Goal: Task Accomplishment & Management: Manage account settings

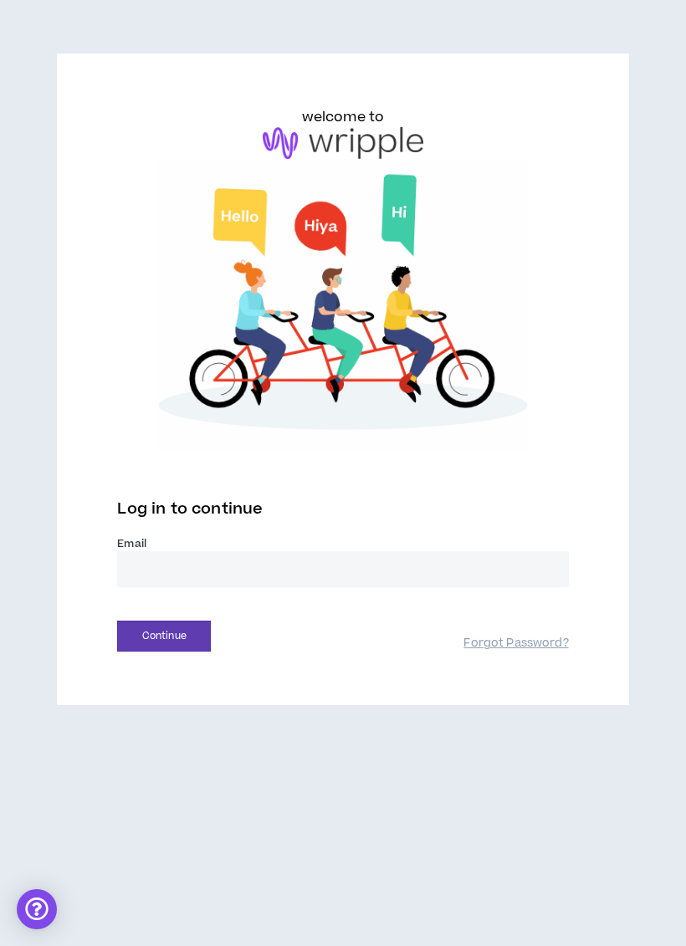
click at [387, 567] on input "email" at bounding box center [342, 569] width 451 height 36
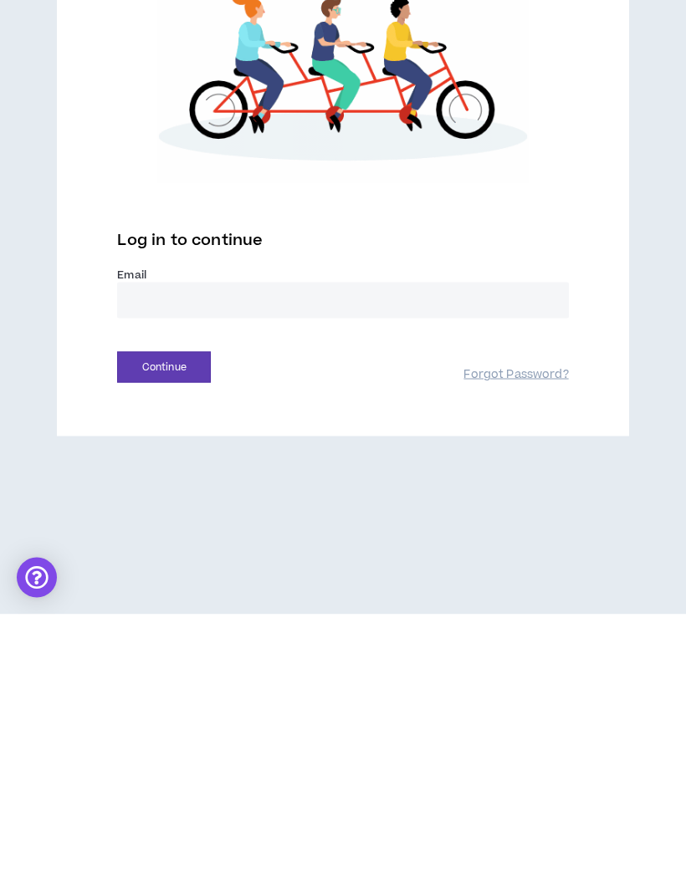
type input "**********"
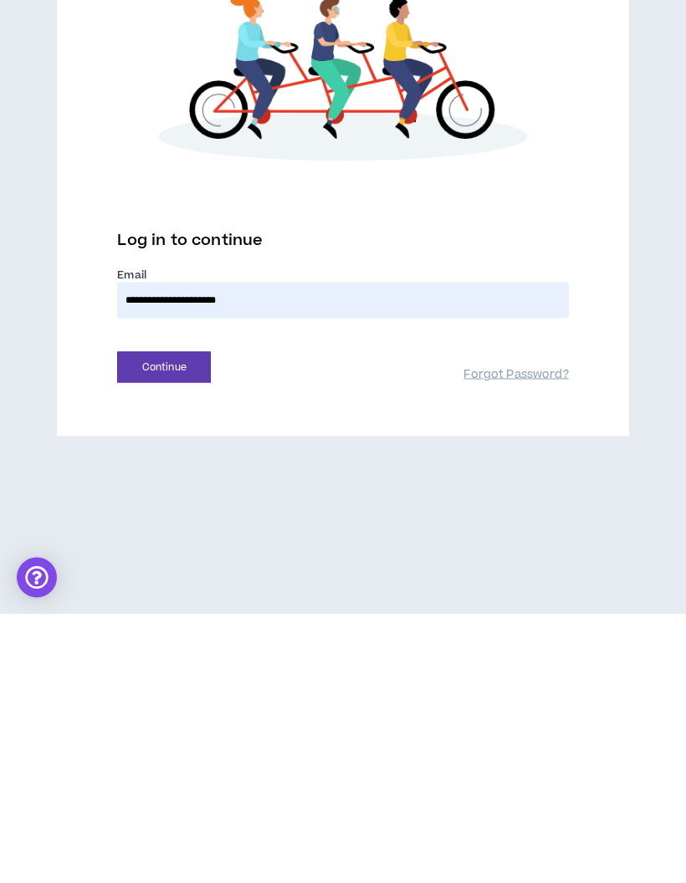
scroll to position [67, 0]
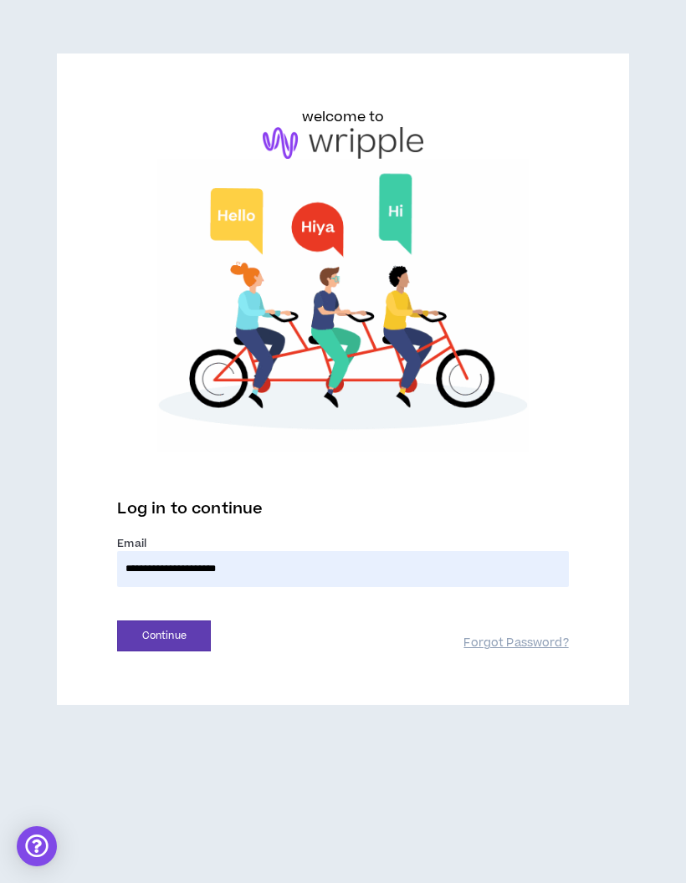
click at [190, 621] on button "Continue" at bounding box center [164, 636] width 94 height 31
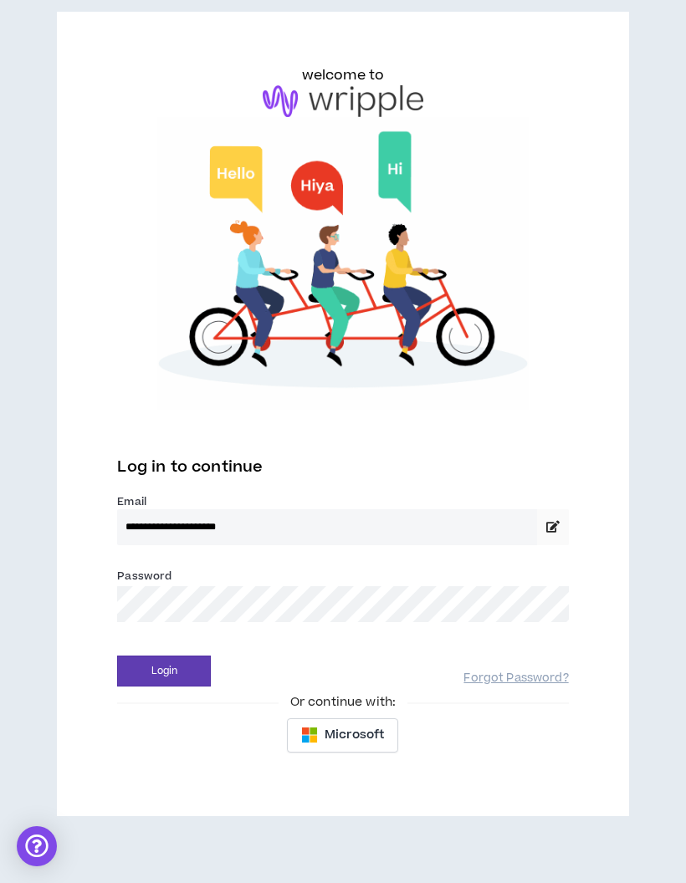
click at [185, 656] on button "Login" at bounding box center [164, 671] width 94 height 31
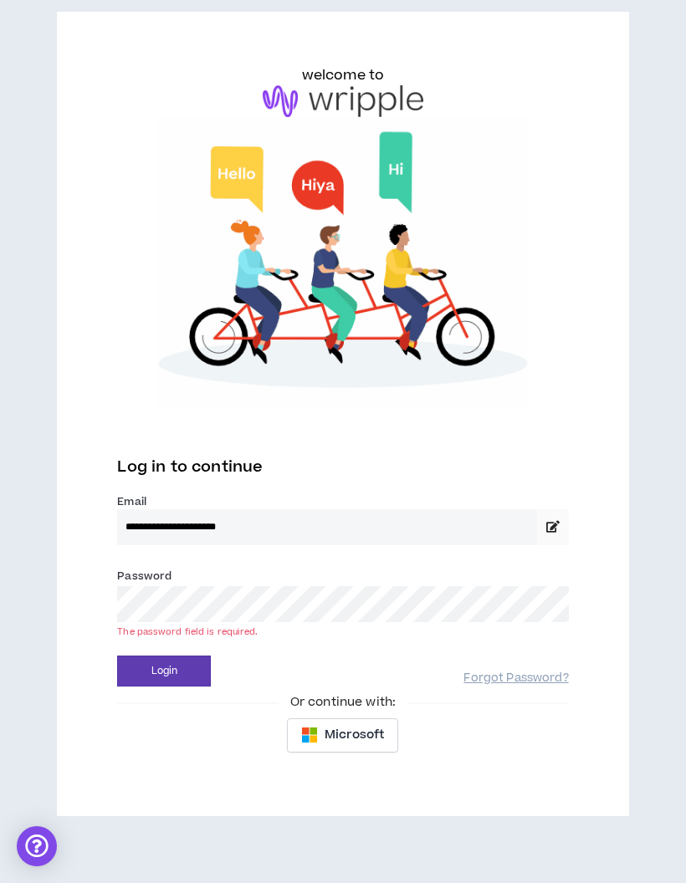
click at [504, 671] on link "Forgot Password?" at bounding box center [515, 679] width 105 height 16
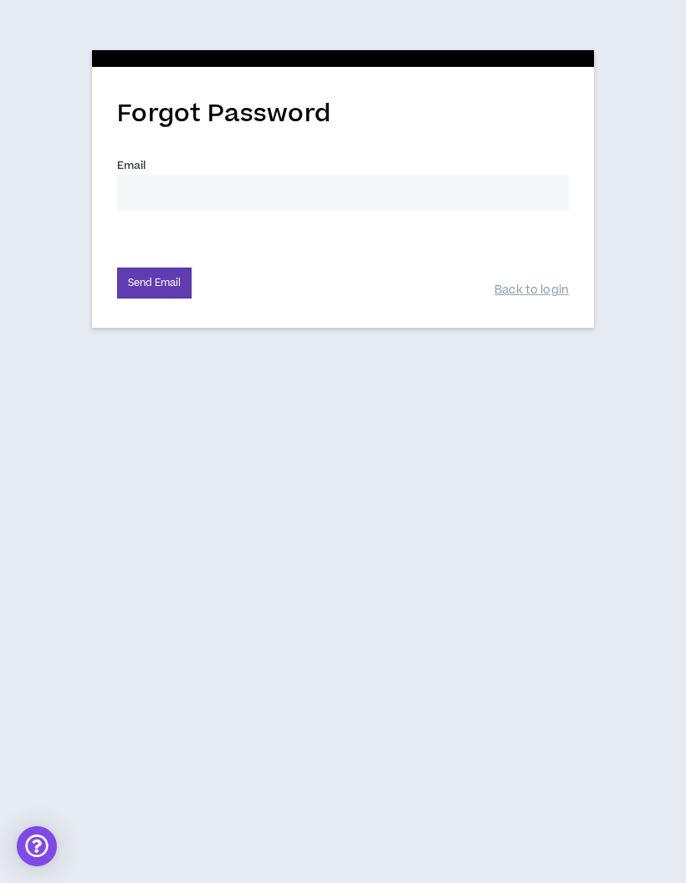
click at [386, 175] on input "Email *" at bounding box center [343, 193] width 452 height 36
type input "[EMAIL_ADDRESS][DOMAIN_NAME]"
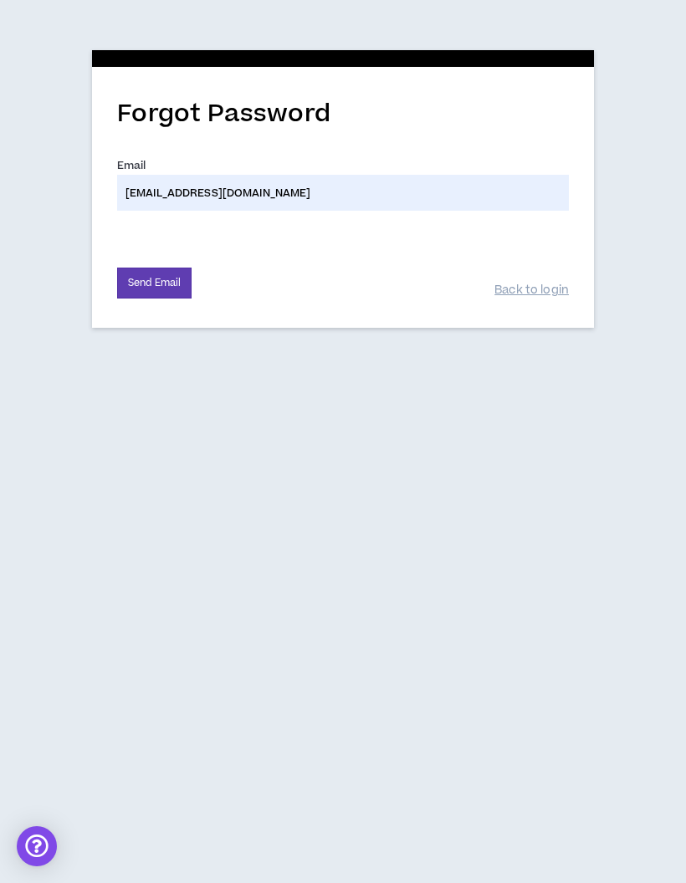
click at [177, 268] on button "Send Email" at bounding box center [154, 283] width 74 height 31
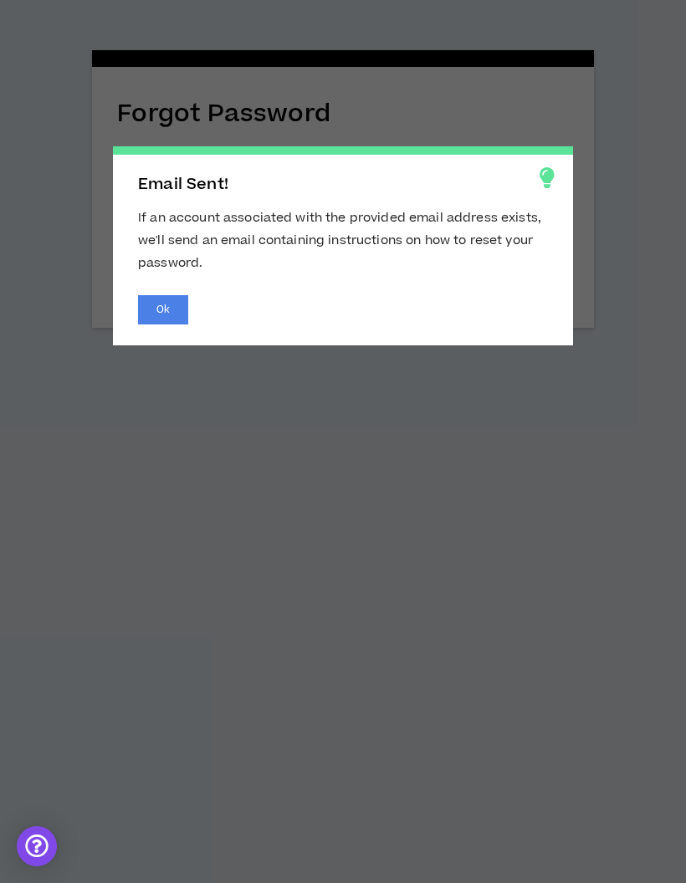
click at [171, 310] on button "Ok" at bounding box center [163, 309] width 50 height 29
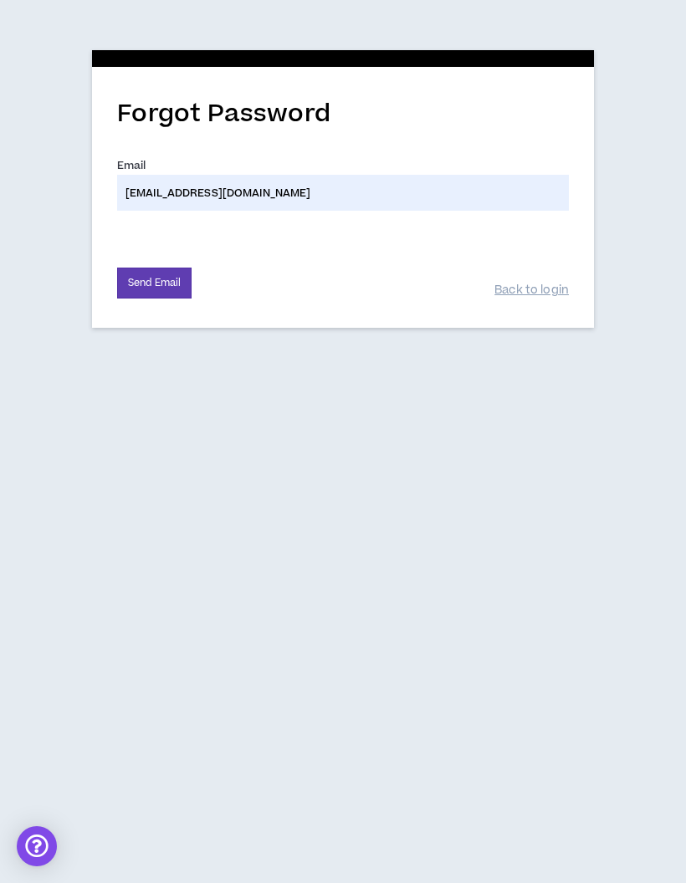
click at [161, 268] on button "Send Email" at bounding box center [154, 283] width 74 height 31
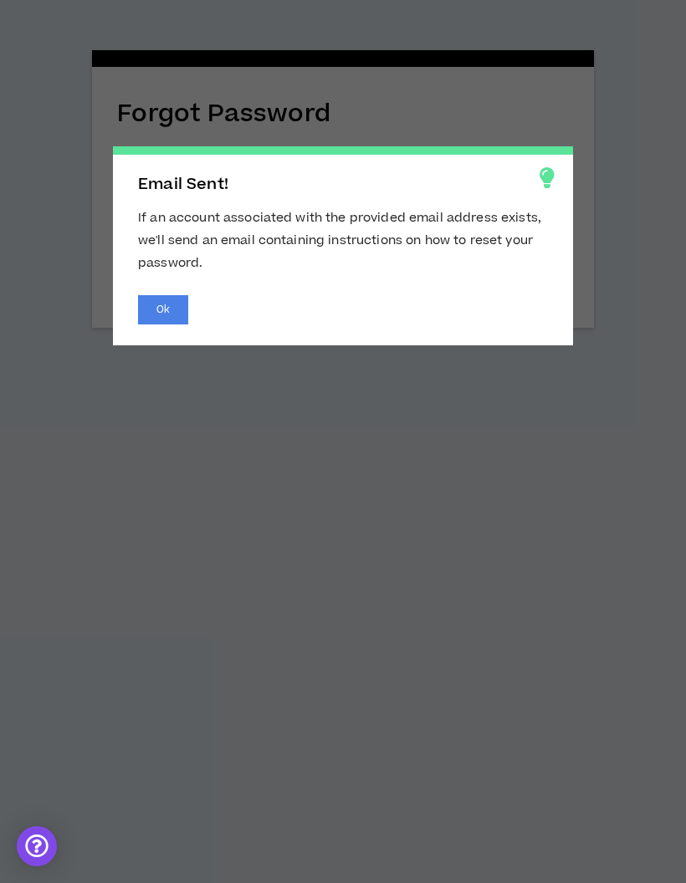
click at [179, 317] on button "Ok" at bounding box center [163, 309] width 50 height 29
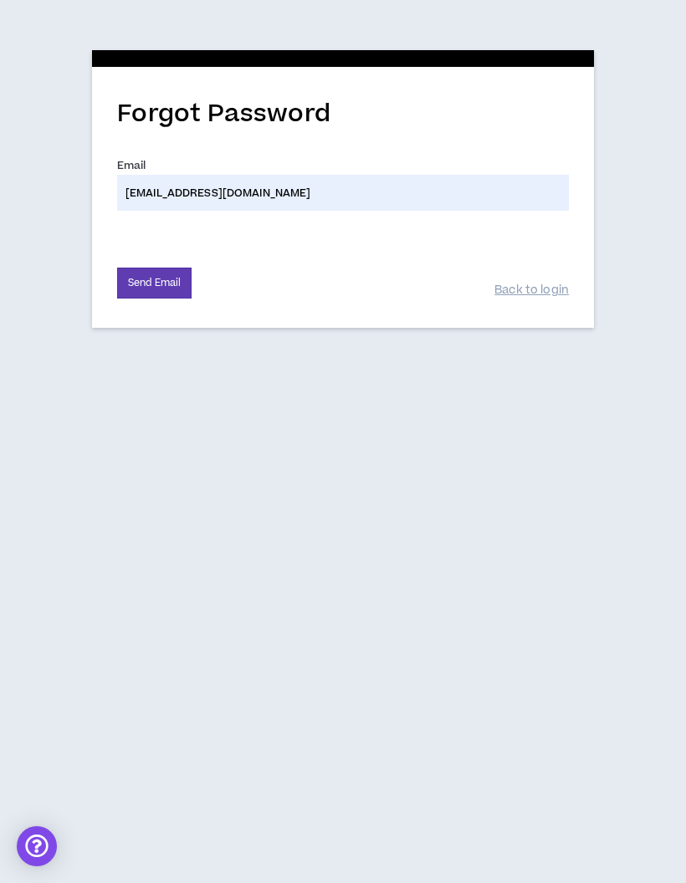
click at [540, 283] on link "Back to login" at bounding box center [531, 291] width 74 height 16
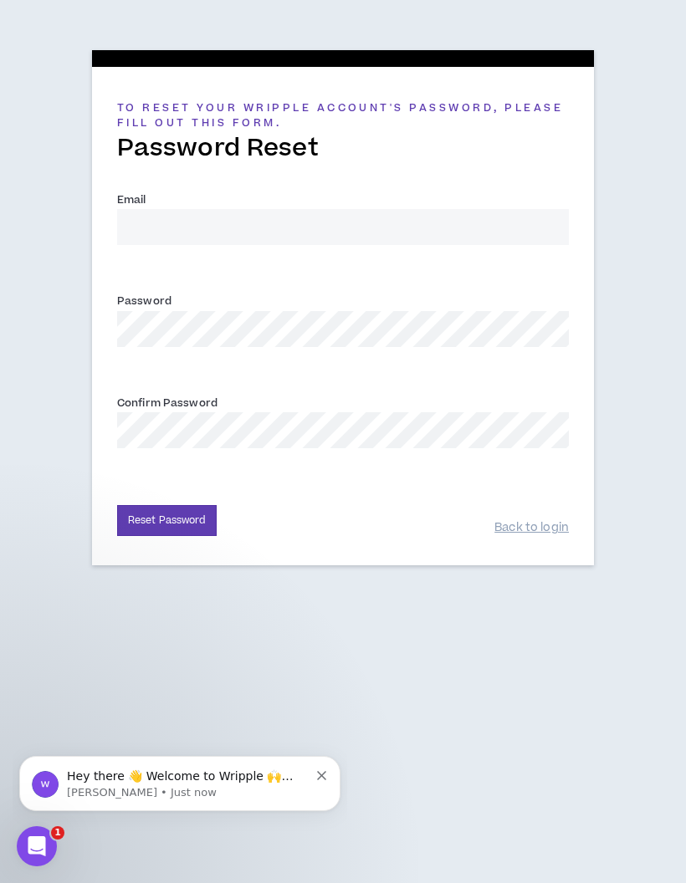
click at [171, 221] on input "Email *" at bounding box center [343, 227] width 452 height 36
type input "[EMAIL_ADDRESS][DOMAIN_NAME]"
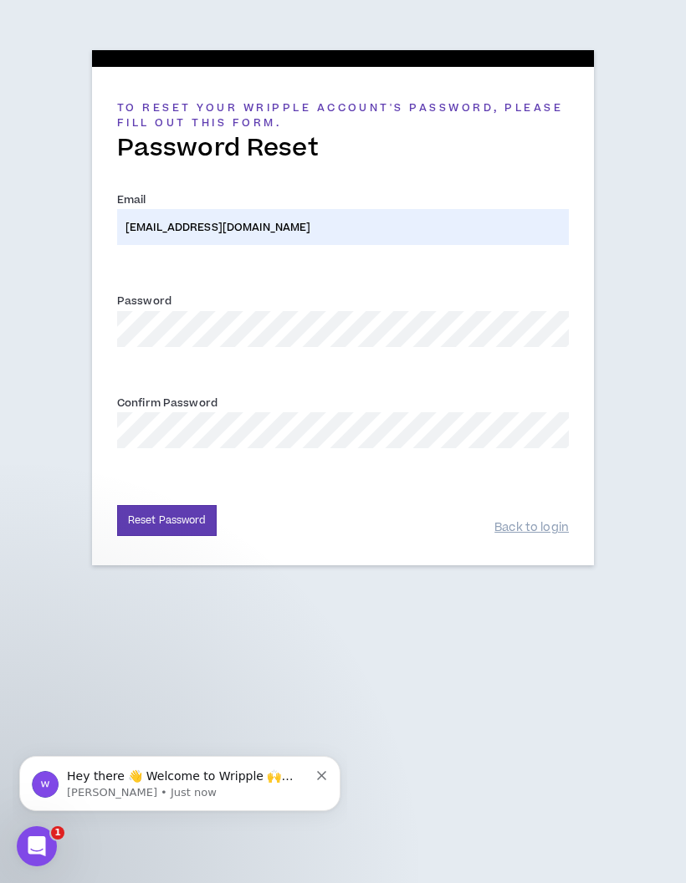
click at [188, 520] on button "Reset Password" at bounding box center [167, 520] width 100 height 31
click at [437, 278] on div "Email * [EMAIL_ADDRESS][DOMAIN_NAME] This password reset link is invalid or has…" at bounding box center [343, 318] width 452 height 305
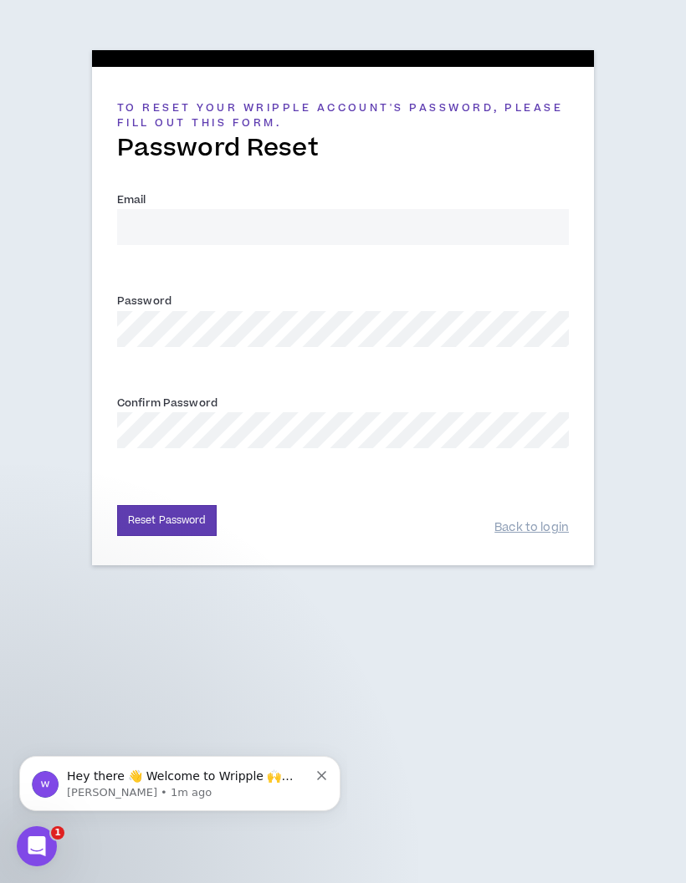
click at [441, 218] on input "Email *" at bounding box center [343, 227] width 452 height 36
type input "[EMAIL_ADDRESS][DOMAIN_NAME]"
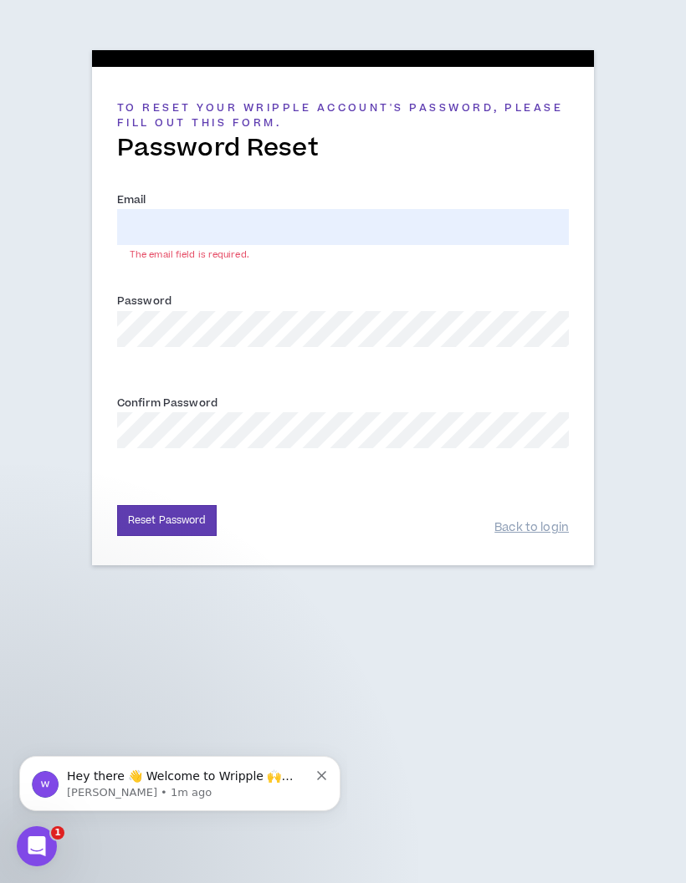
type input "[EMAIL_ADDRESS][DOMAIN_NAME]"
click at [259, 408] on div "Confirm Password *" at bounding box center [343, 421] width 452 height 54
click at [185, 522] on button "Reset Password" at bounding box center [167, 520] width 100 height 31
click at [539, 525] on link "Back to login" at bounding box center [531, 528] width 74 height 16
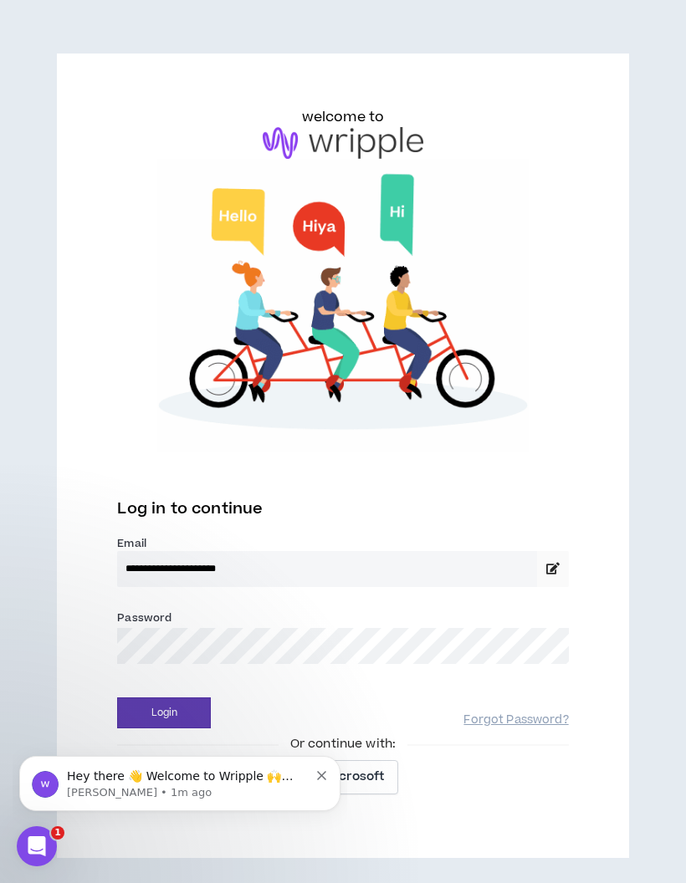
scroll to position [38, 0]
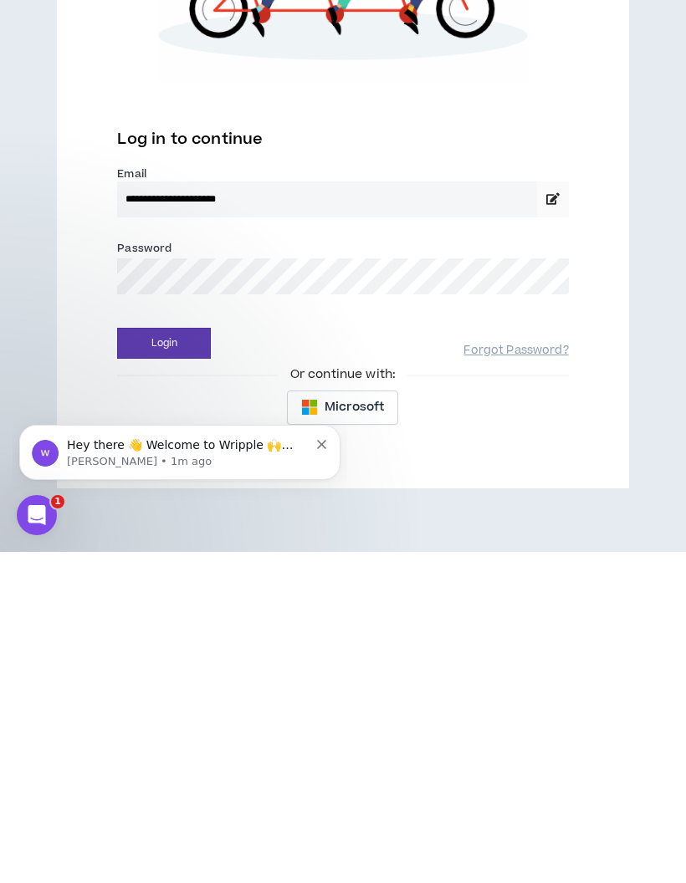
click at [171, 659] on button "Login" at bounding box center [164, 674] width 94 height 31
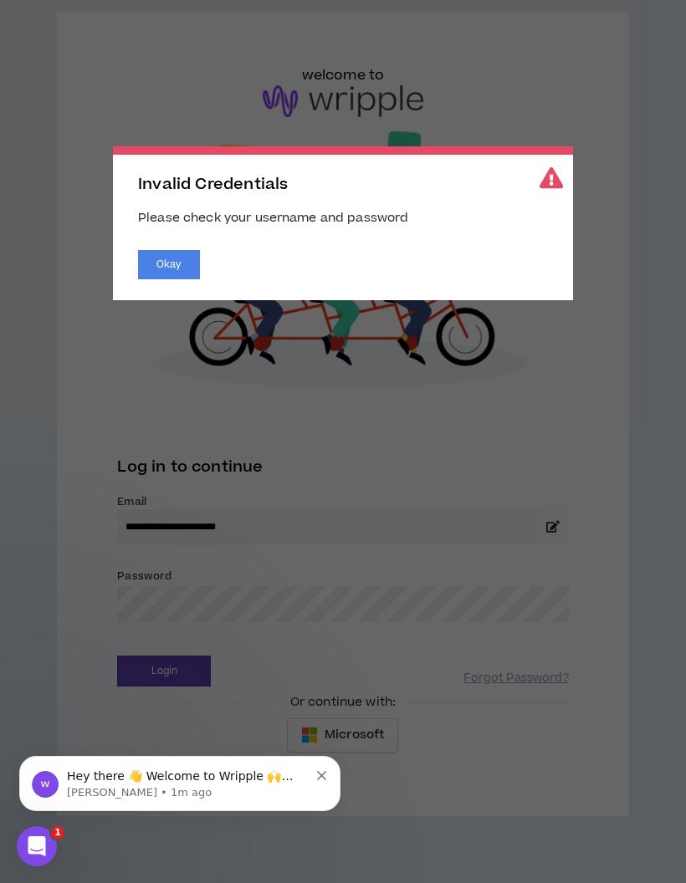
click at [147, 274] on button "Okay" at bounding box center [169, 264] width 62 height 29
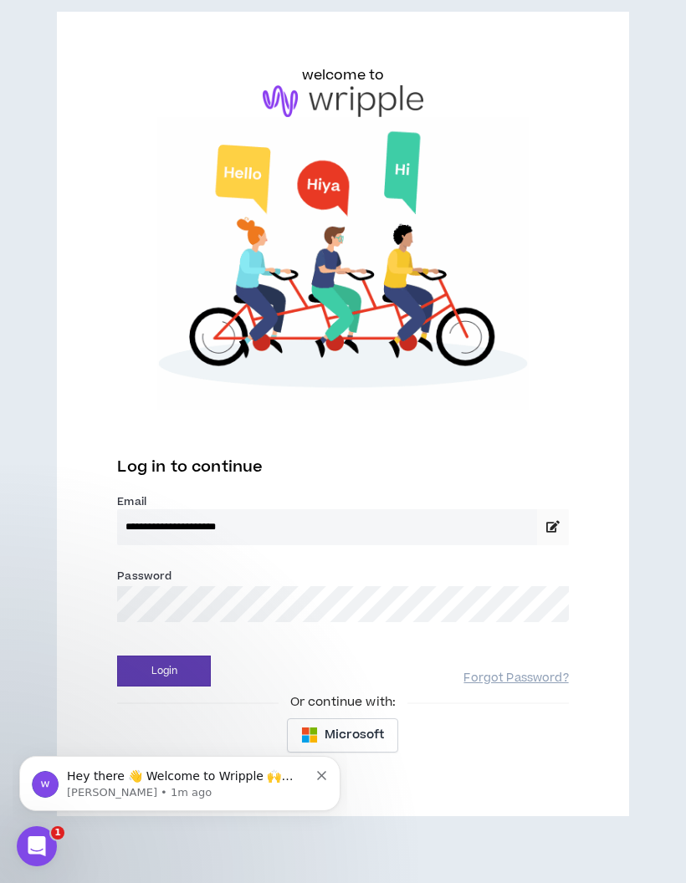
click at [64, 680] on div "**********" at bounding box center [342, 414] width 571 height 805
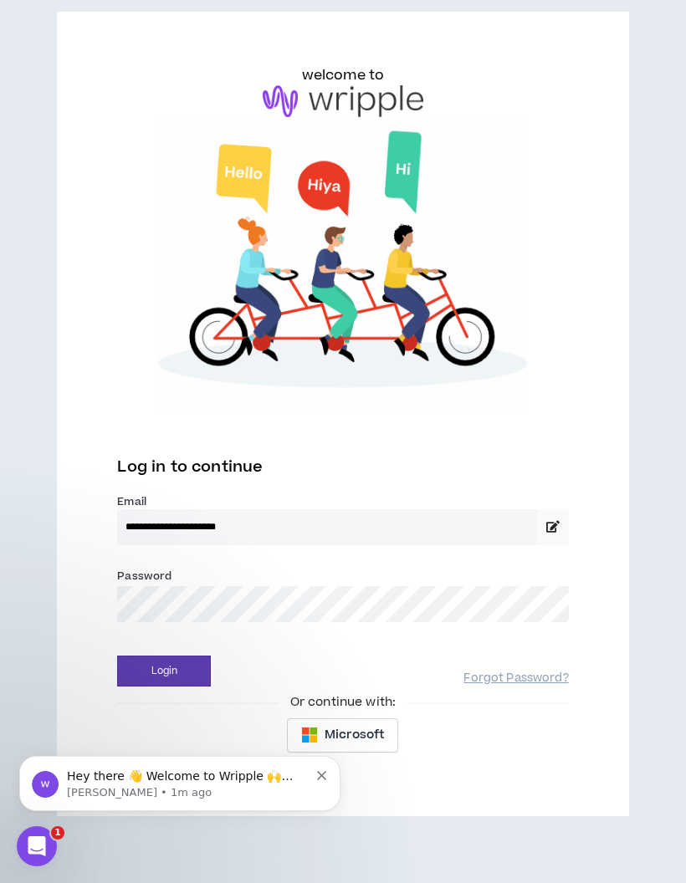
click at [323, 770] on button "Dismiss notification" at bounding box center [322, 773] width 11 height 13
